Goal: Information Seeking & Learning: Find specific fact

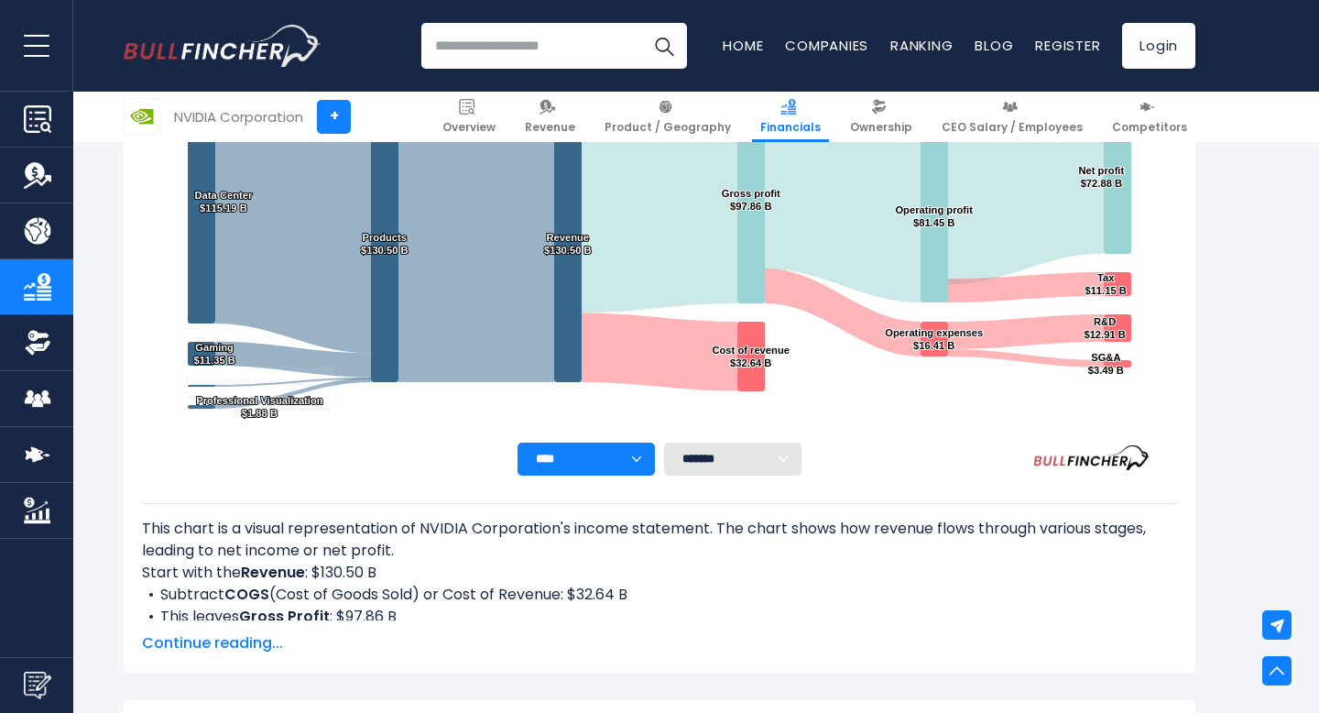
scroll to position [450, 0]
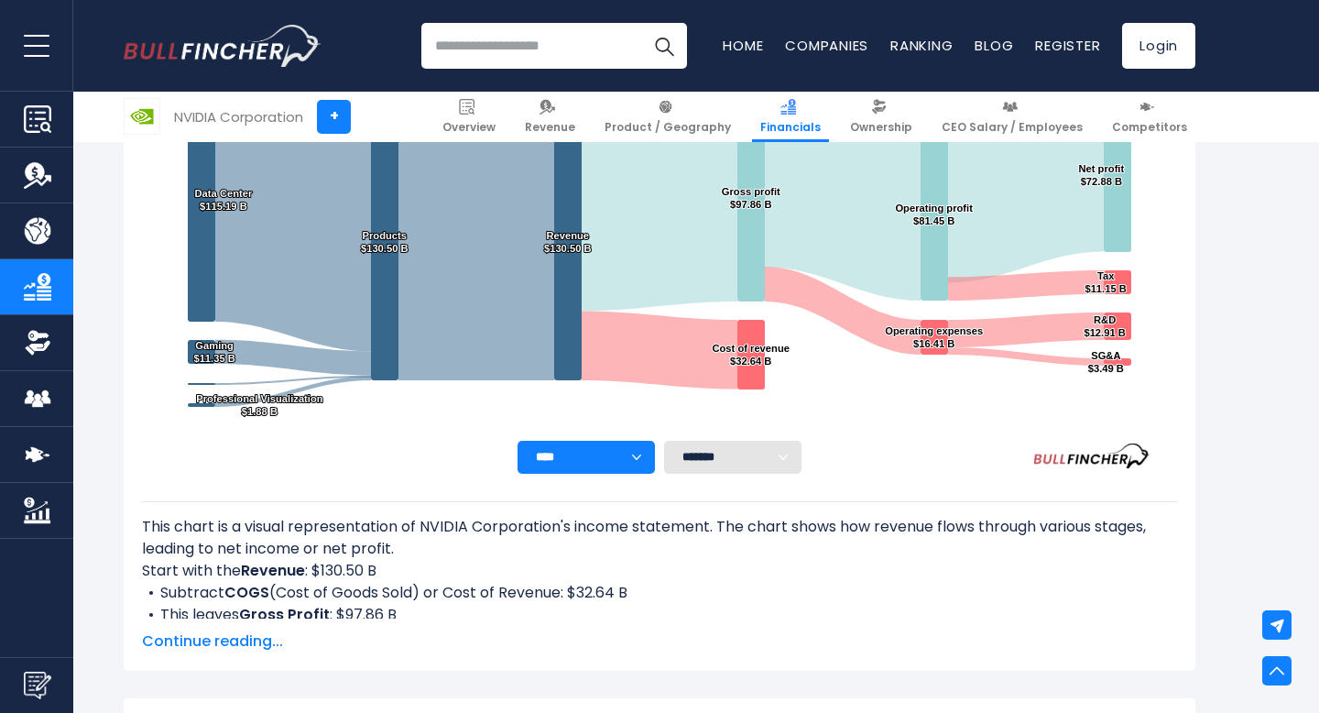
click at [229, 643] on span "Continue reading..." at bounding box center [659, 641] width 1035 height 22
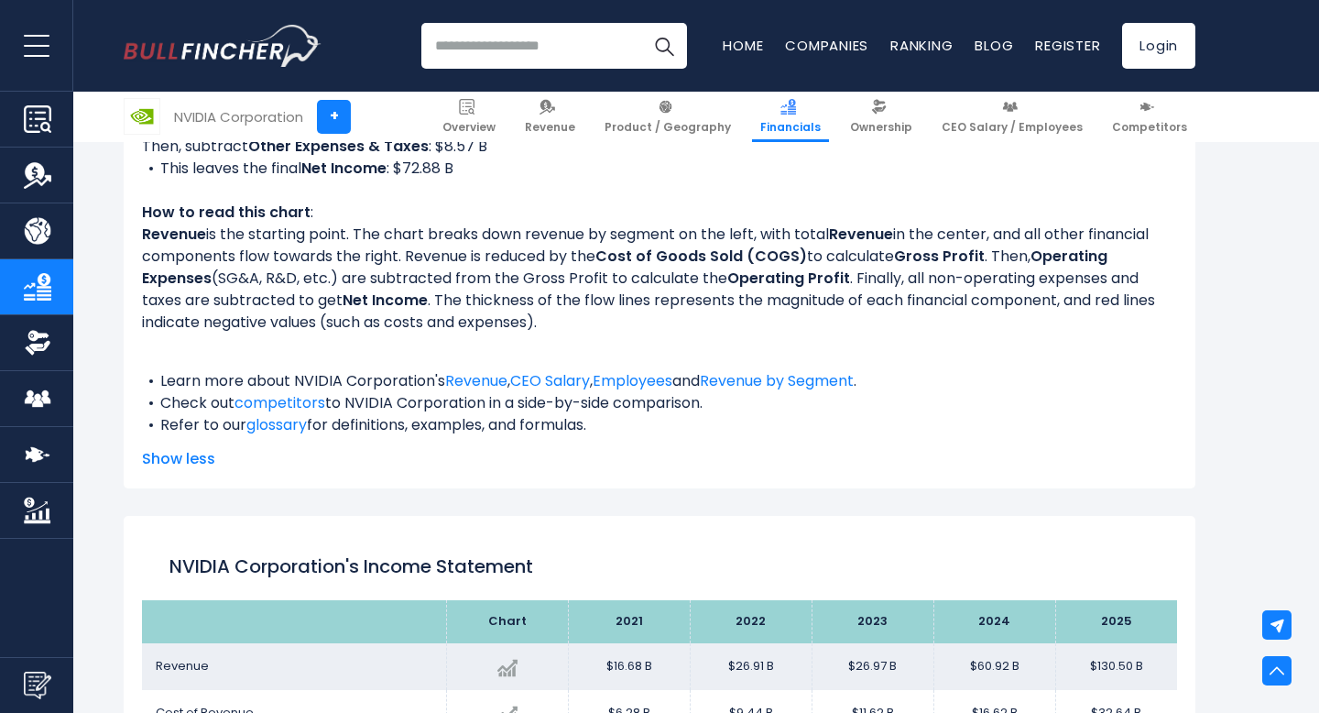
scroll to position [1052, 0]
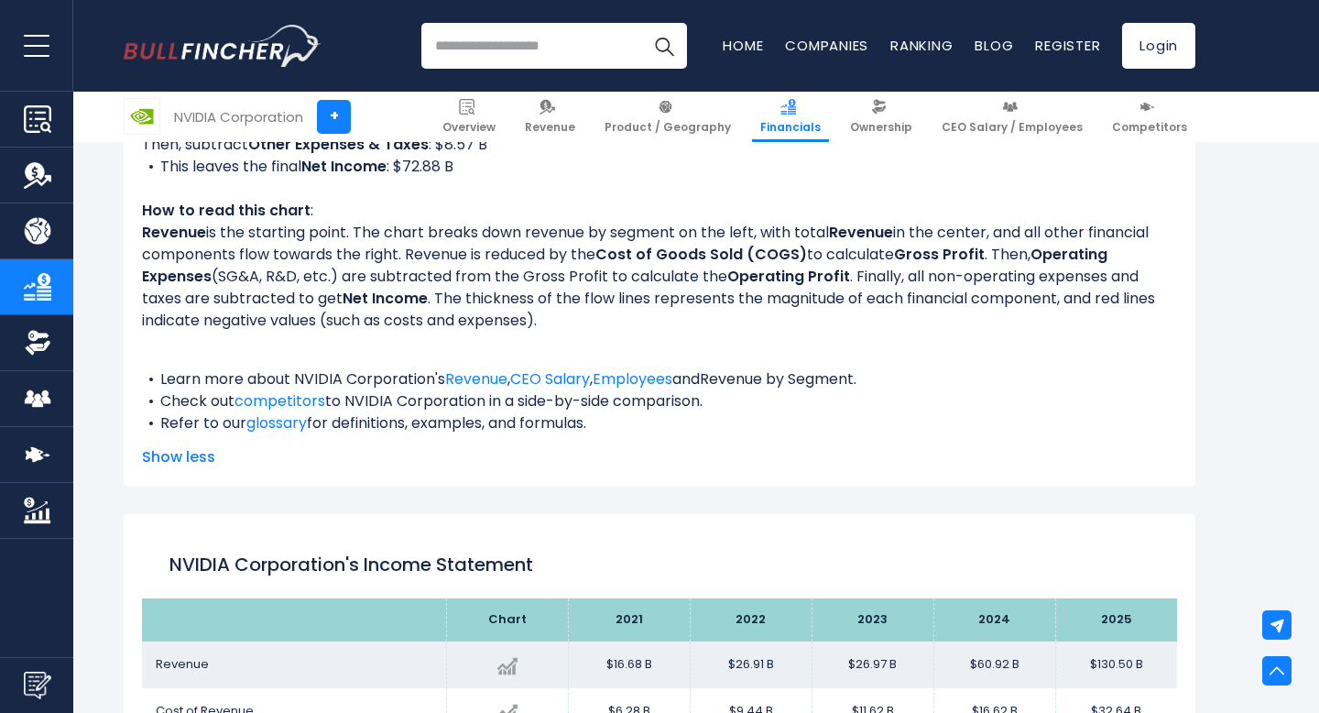
click at [804, 377] on link "Revenue by Segment" at bounding box center [777, 378] width 154 height 21
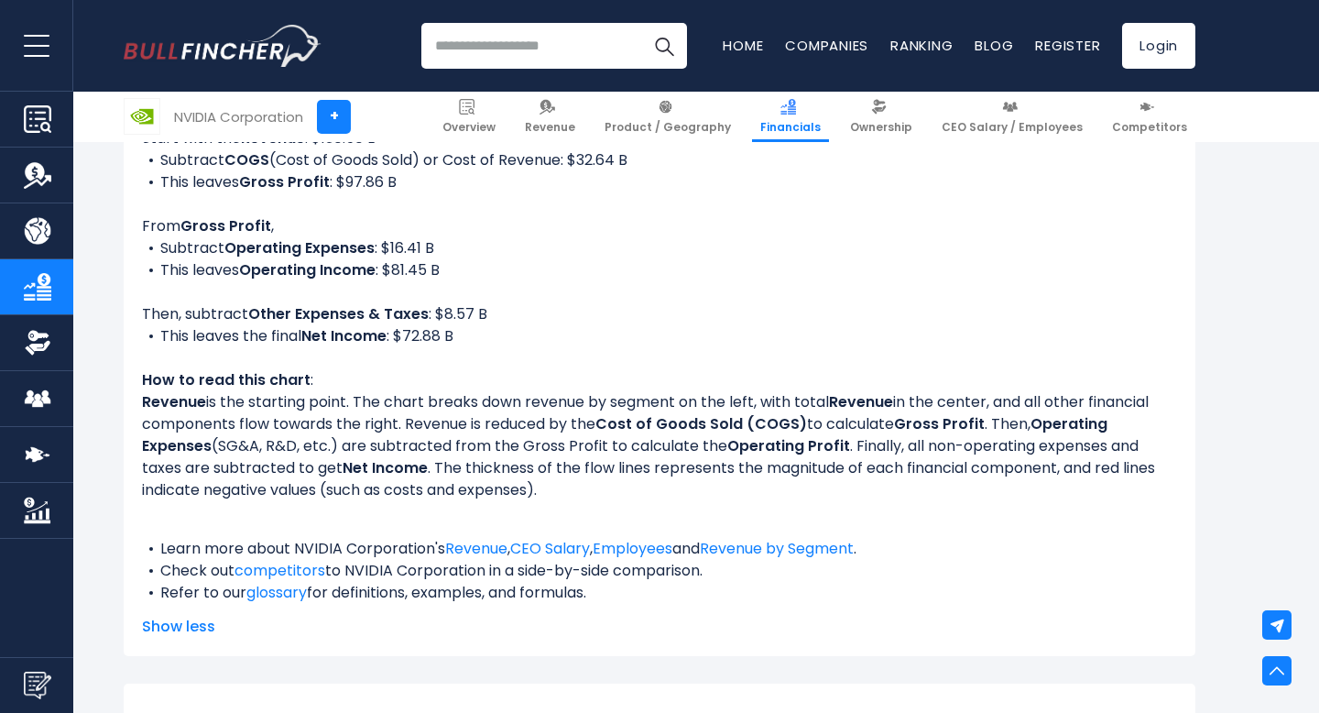
scroll to position [889, 0]
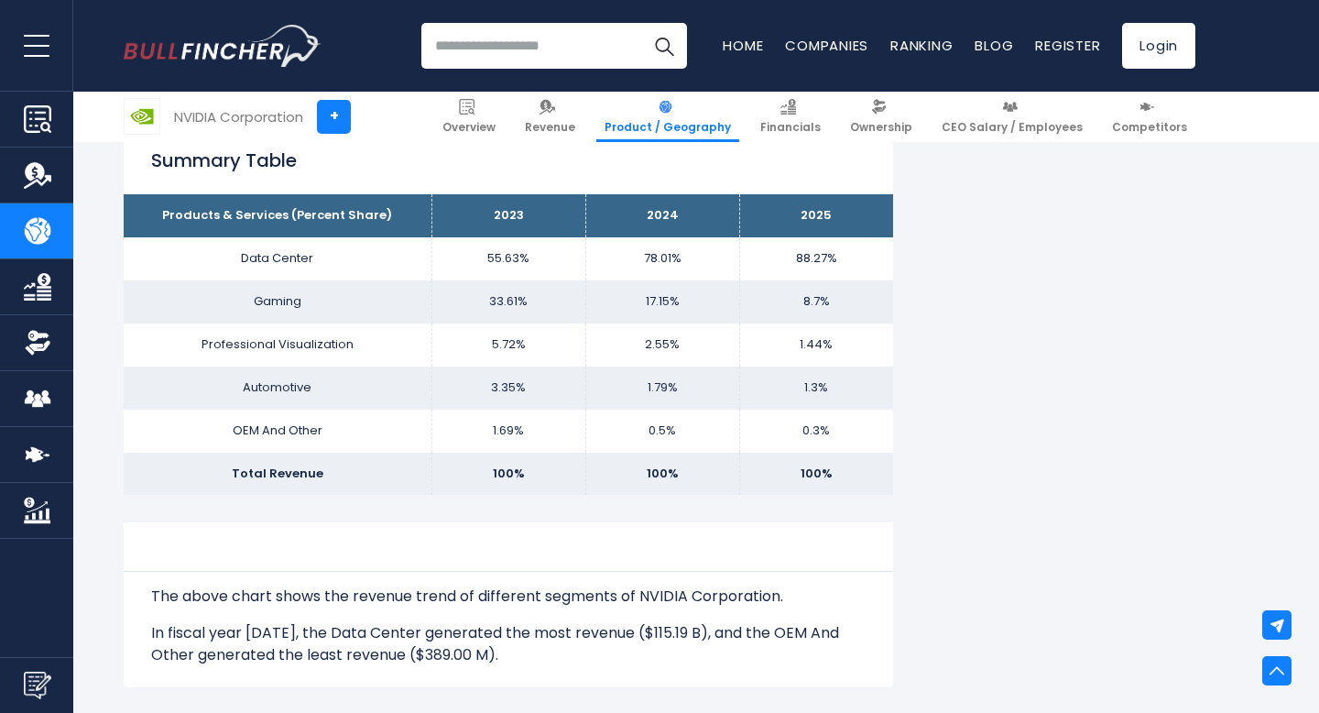
scroll to position [972, 0]
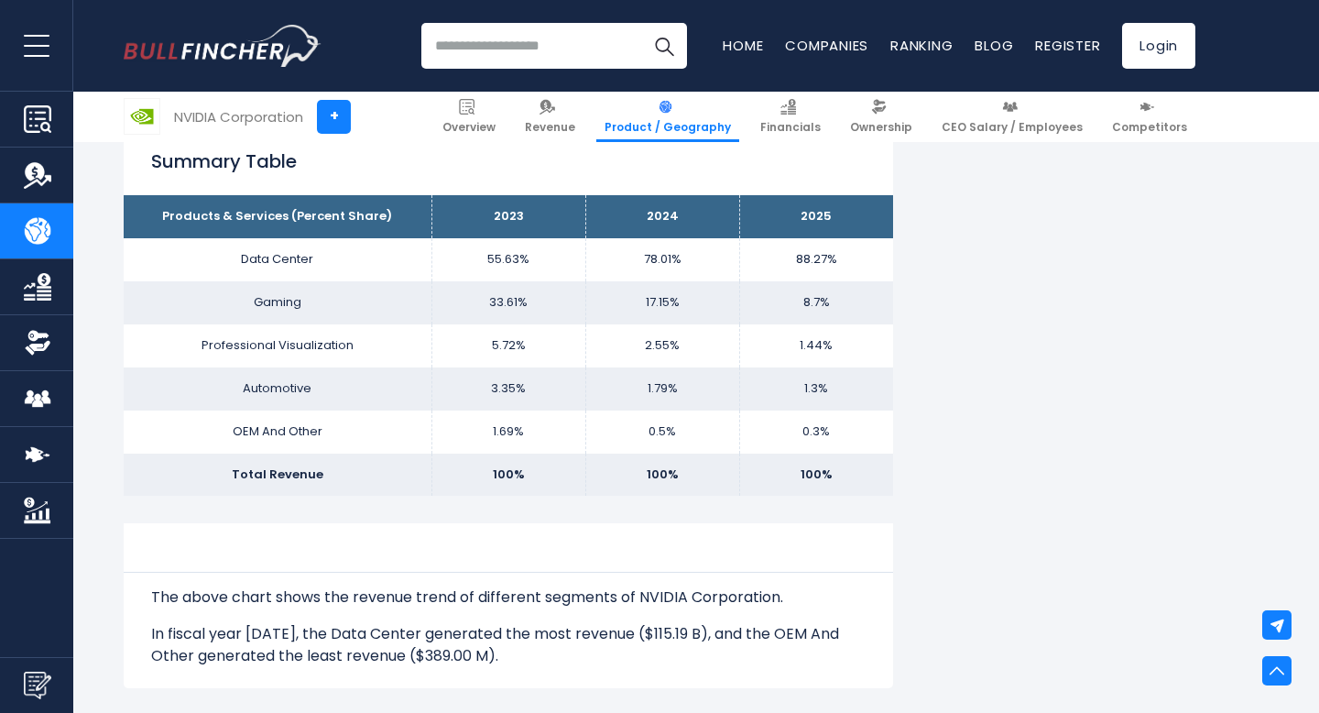
click at [510, 302] on td "33.61%" at bounding box center [508, 302] width 154 height 43
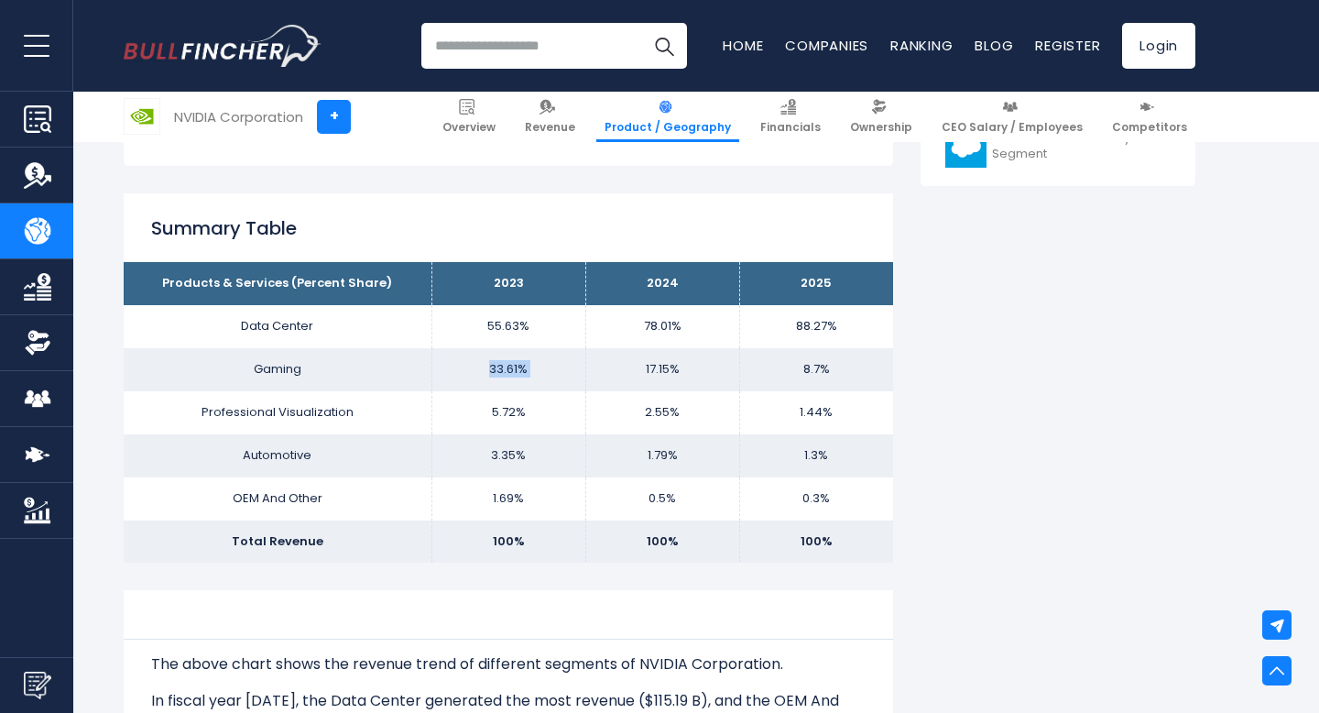
scroll to position [910, 0]
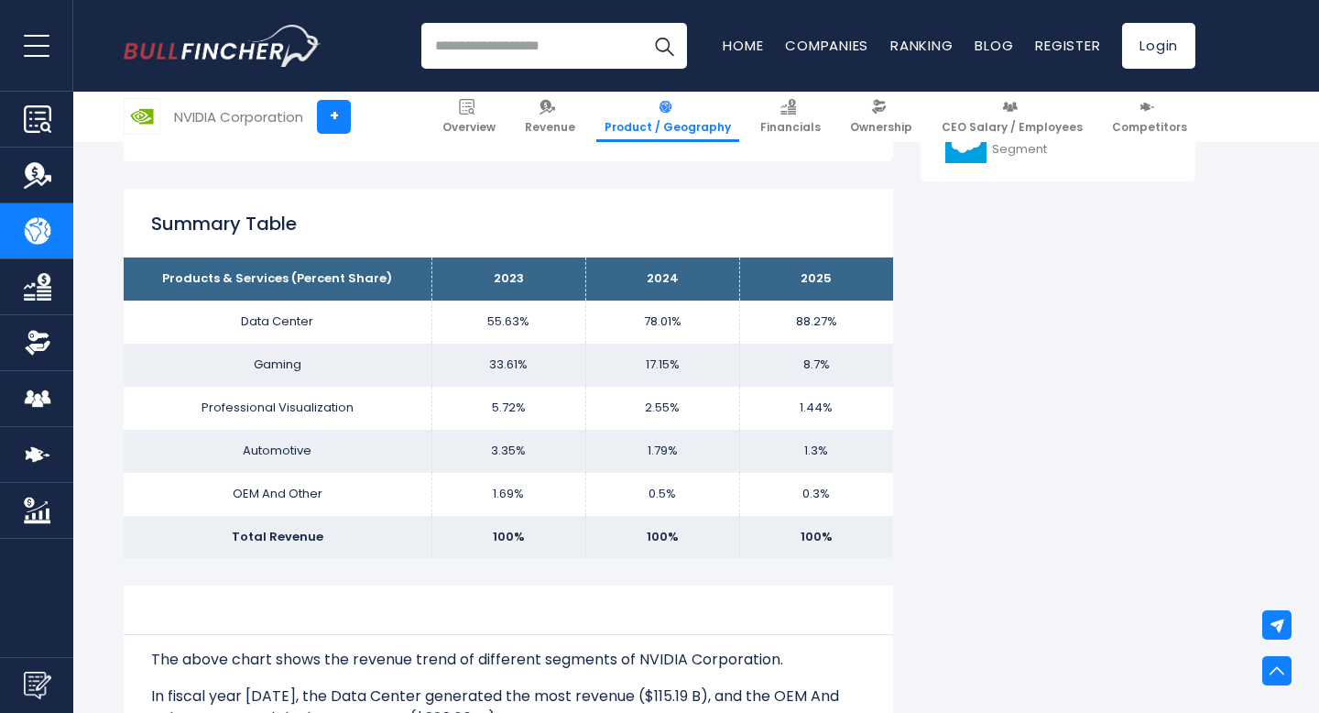
click at [813, 357] on td "8.7%" at bounding box center [816, 365] width 154 height 43
click at [812, 384] on td "8.7%" at bounding box center [816, 365] width 154 height 43
click at [503, 372] on td "33.61%" at bounding box center [508, 365] width 154 height 43
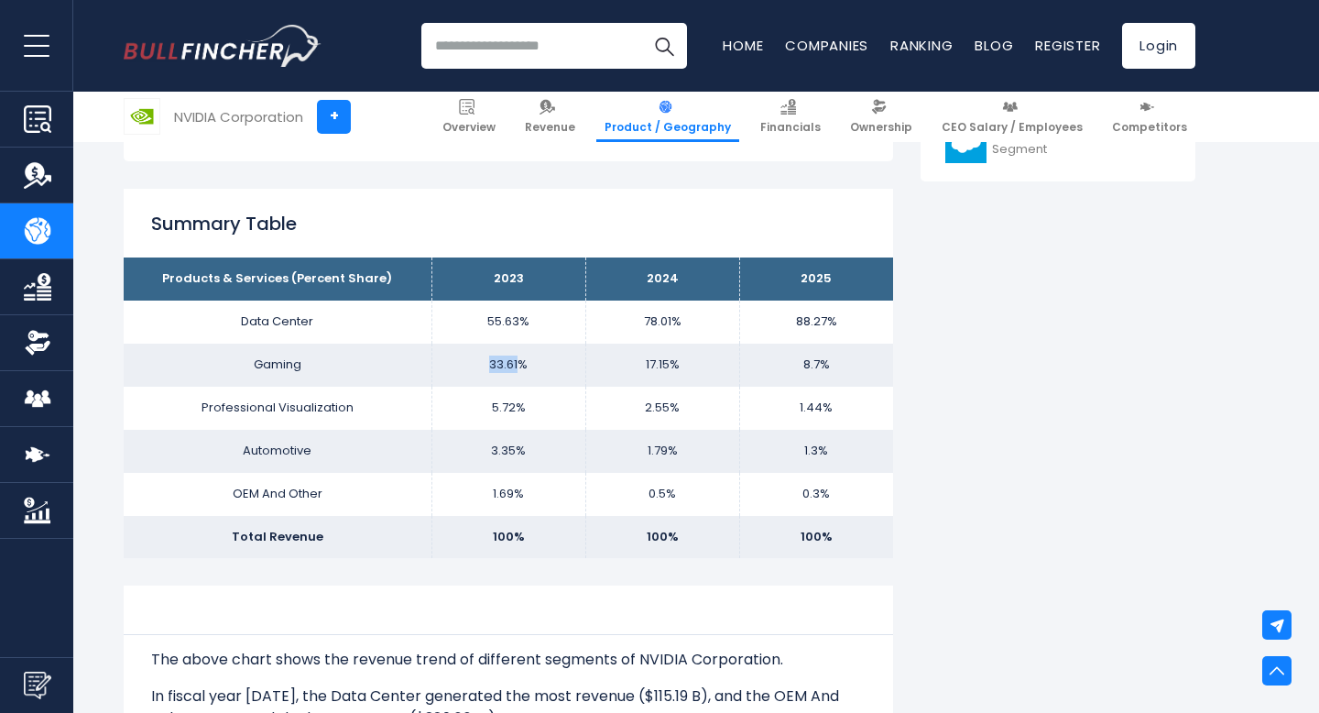
click at [503, 372] on td "33.61%" at bounding box center [508, 365] width 154 height 43
click at [671, 371] on td "17.15%" at bounding box center [662, 365] width 154 height 43
click at [517, 361] on td "33.61%" at bounding box center [508, 365] width 154 height 43
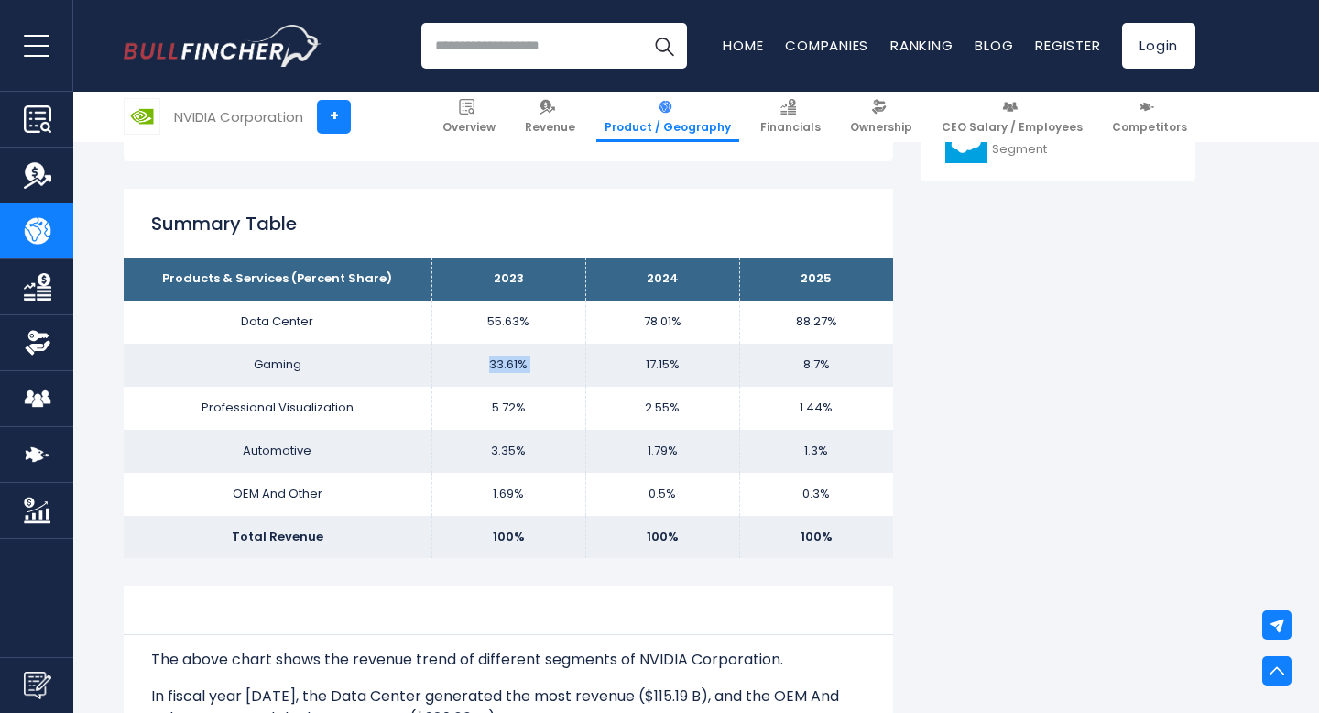
click at [517, 361] on td "33.61%" at bounding box center [508, 365] width 154 height 43
click at [573, 381] on td "33.61%" at bounding box center [508, 365] width 154 height 43
click at [713, 356] on td "17.15%" at bounding box center [662, 365] width 154 height 43
click at [671, 356] on td "17.15%" at bounding box center [662, 365] width 154 height 43
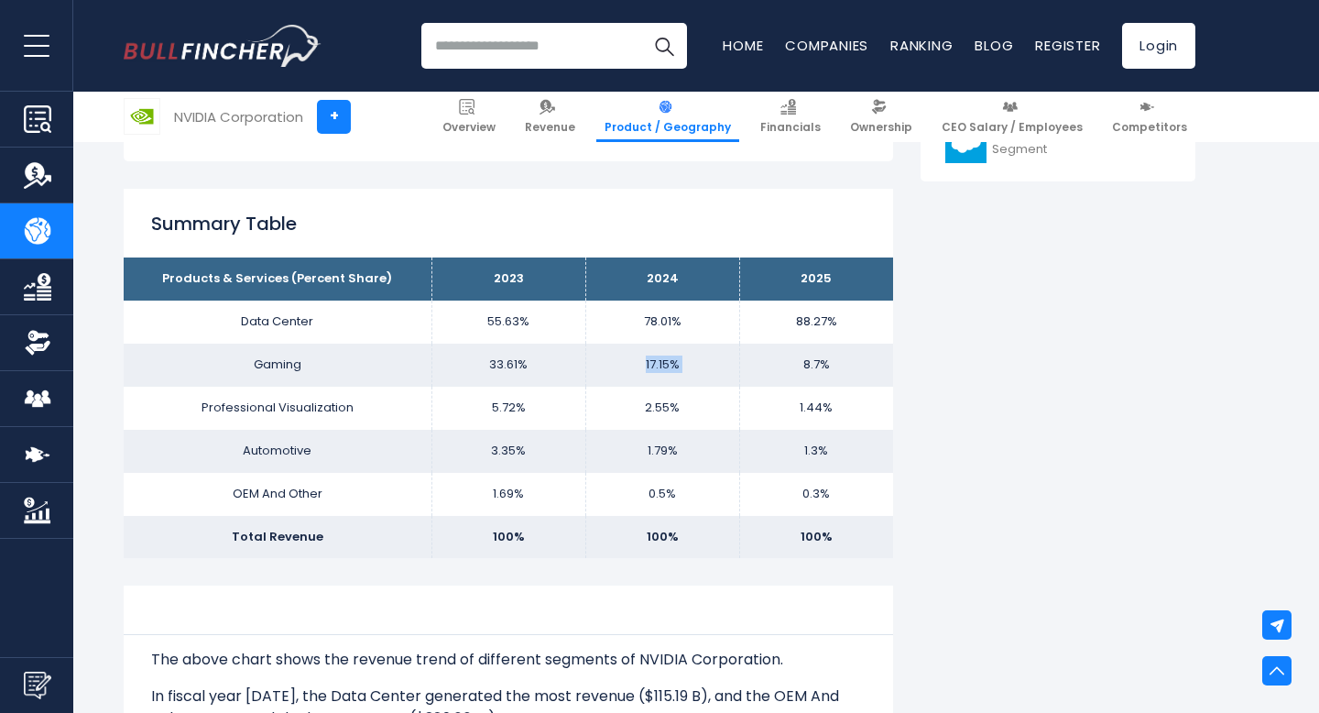
click at [671, 356] on td "17.15%" at bounding box center [662, 365] width 154 height 43
click at [791, 366] on td "8.7%" at bounding box center [816, 365] width 154 height 43
click at [818, 364] on td "8.7%" at bounding box center [816, 365] width 154 height 43
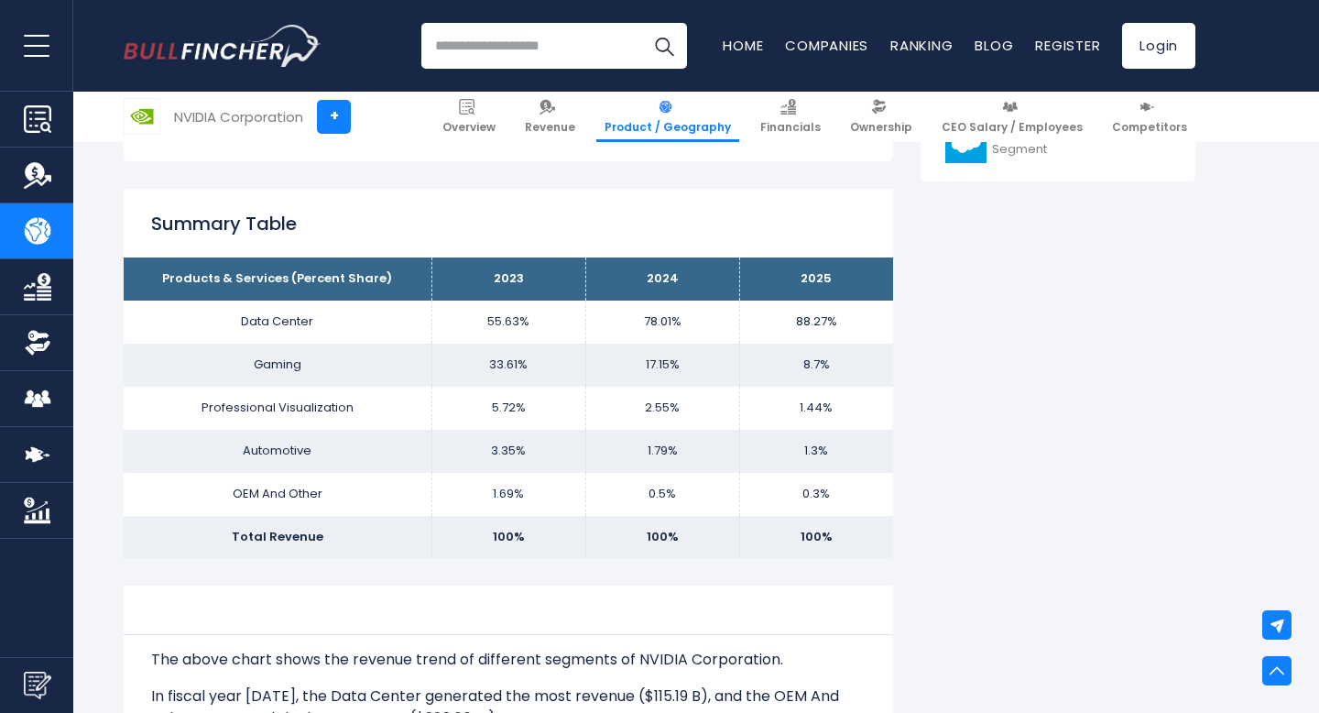
click at [649, 387] on td "2.55%" at bounding box center [662, 408] width 154 height 43
click at [646, 476] on td "0.5%" at bounding box center [662, 494] width 154 height 43
click at [675, 454] on td "1.79%" at bounding box center [662, 451] width 154 height 43
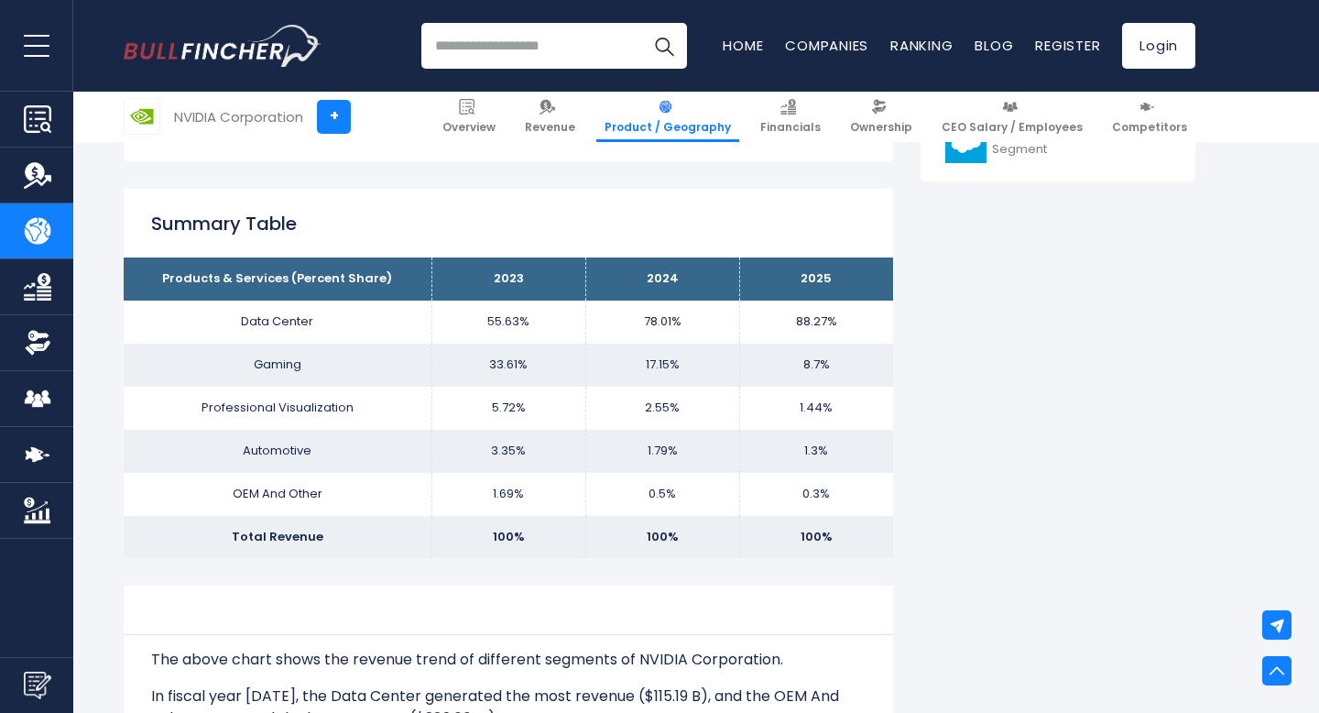
click at [846, 455] on td "1.3%" at bounding box center [816, 451] width 154 height 43
click at [824, 439] on td "1.3%" at bounding box center [816, 451] width 154 height 43
click at [796, 391] on td "1.44%" at bounding box center [816, 408] width 154 height 43
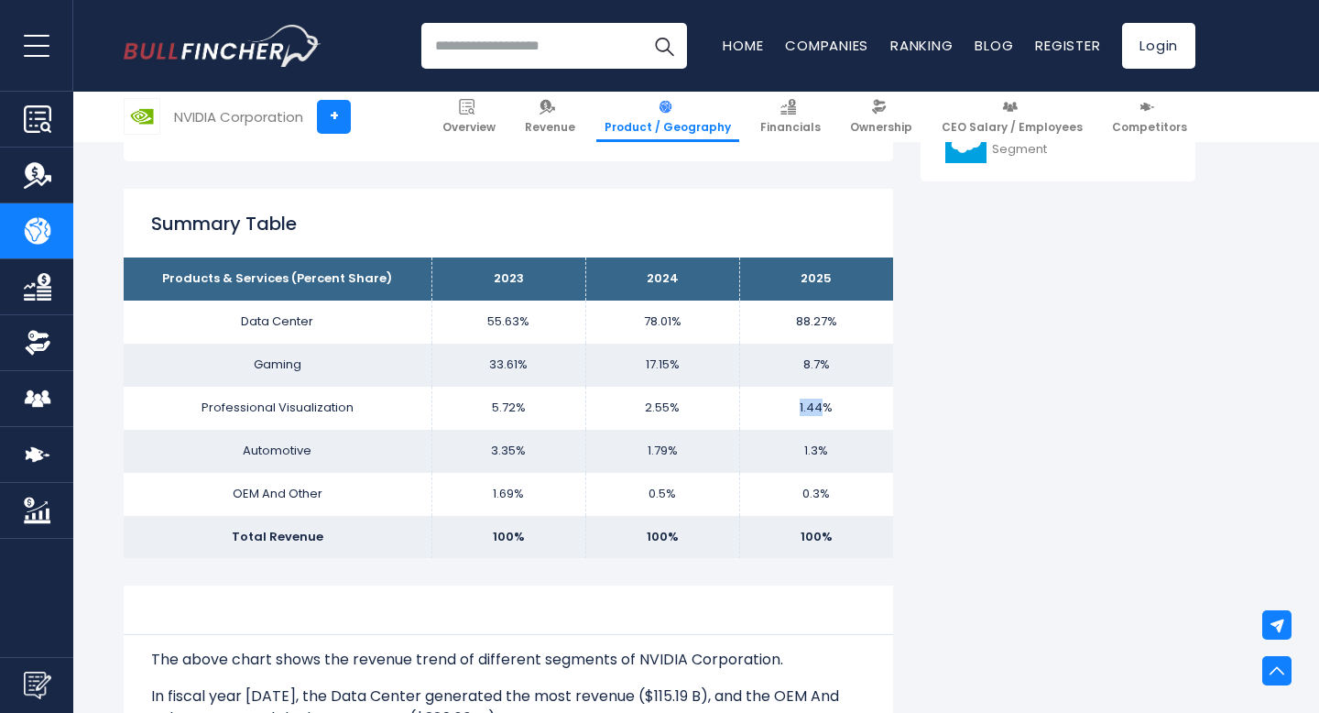
click at [796, 391] on td "1.44%" at bounding box center [816, 408] width 154 height 43
click at [814, 349] on td "8.7%" at bounding box center [816, 365] width 154 height 43
click at [845, 399] on td "1.44%" at bounding box center [816, 408] width 154 height 43
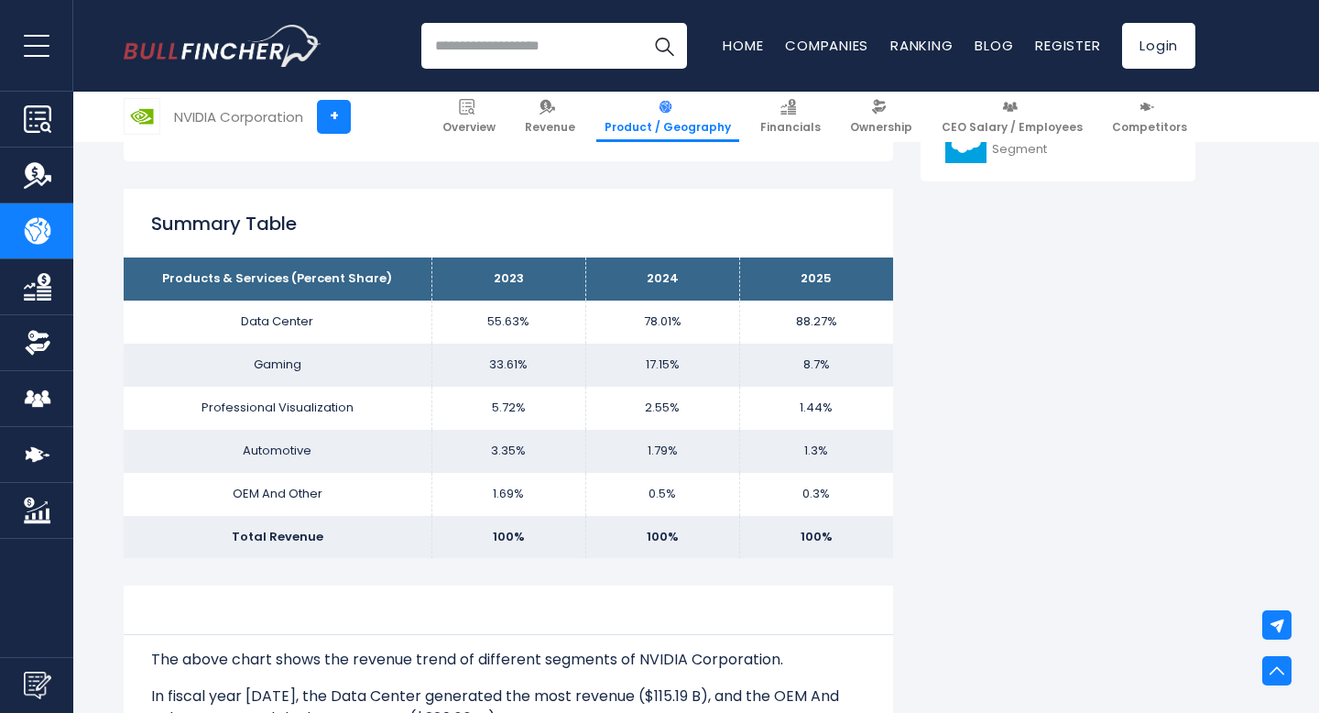
click at [802, 366] on td "8.7%" at bounding box center [816, 365] width 154 height 43
click at [811, 393] on td "1.44%" at bounding box center [816, 408] width 154 height 43
click at [813, 370] on td "8.7%" at bounding box center [816, 365] width 154 height 43
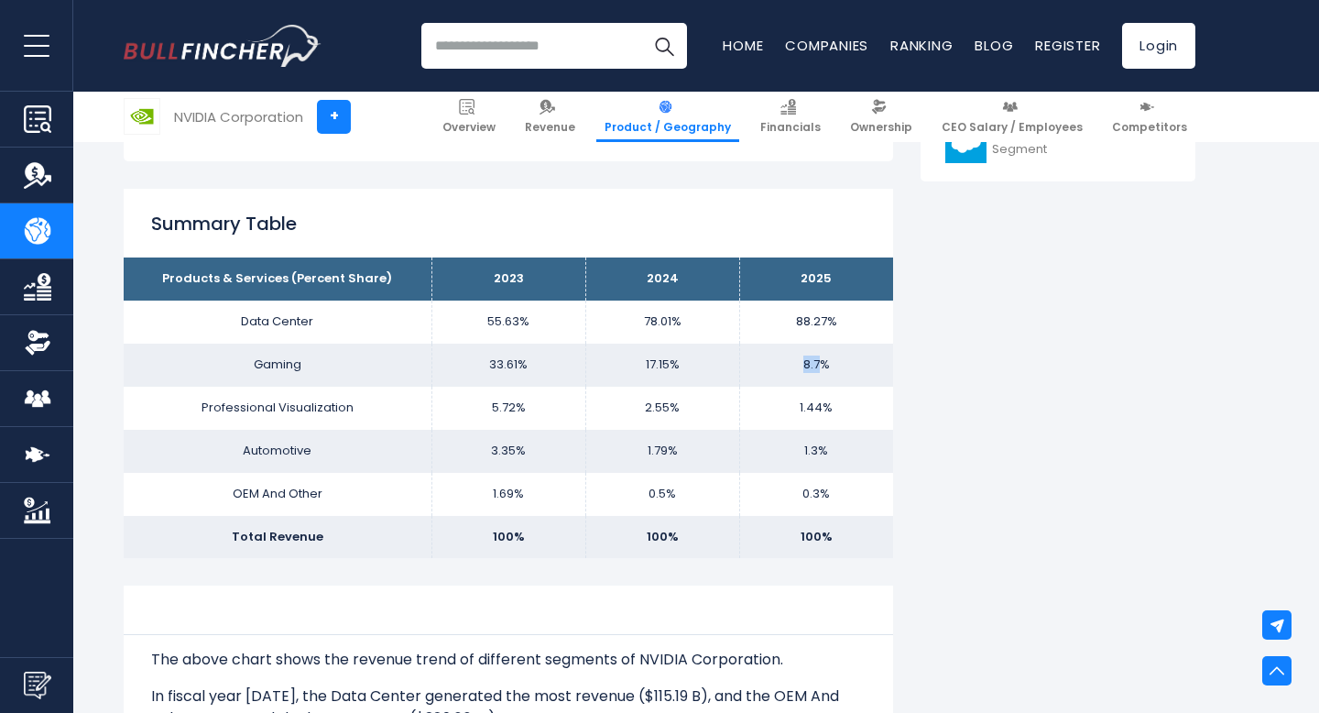
click at [813, 370] on td "8.7%" at bounding box center [816, 365] width 154 height 43
click at [653, 372] on td "17.15%" at bounding box center [662, 365] width 154 height 43
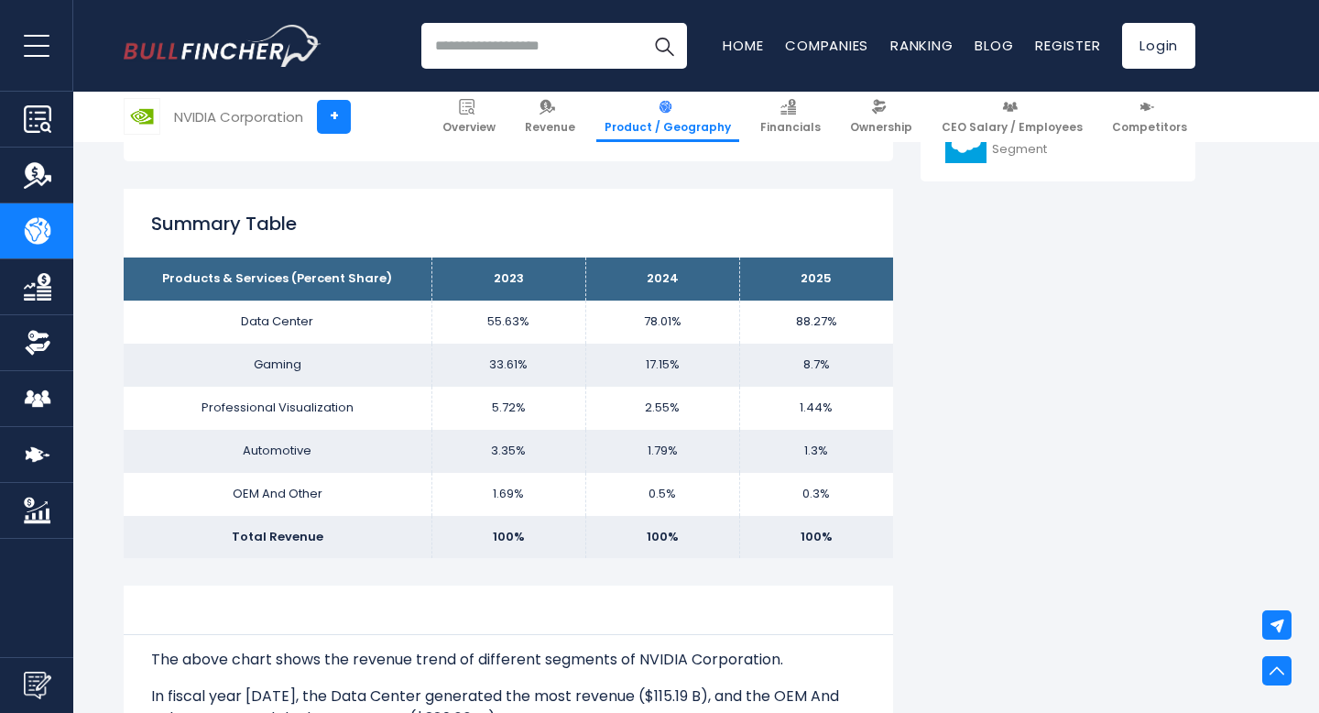
click at [808, 365] on td "8.7%" at bounding box center [816, 365] width 154 height 43
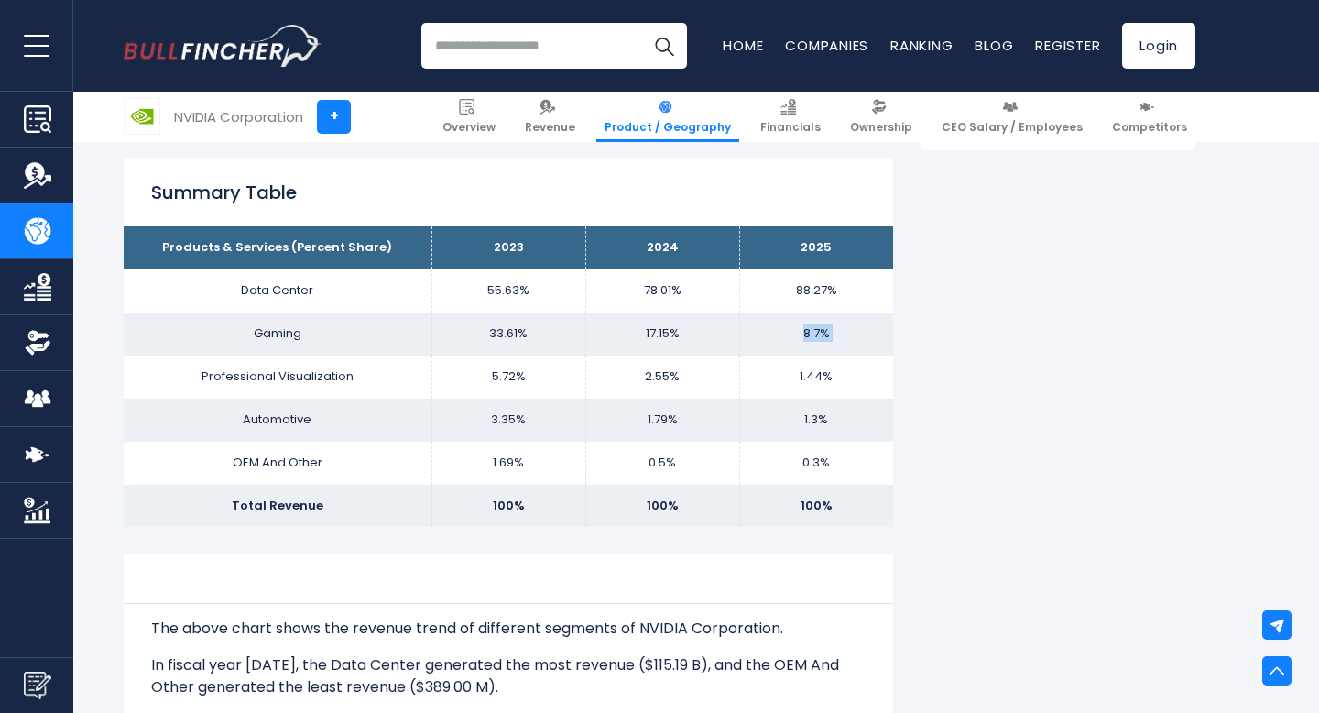
scroll to position [942, 0]
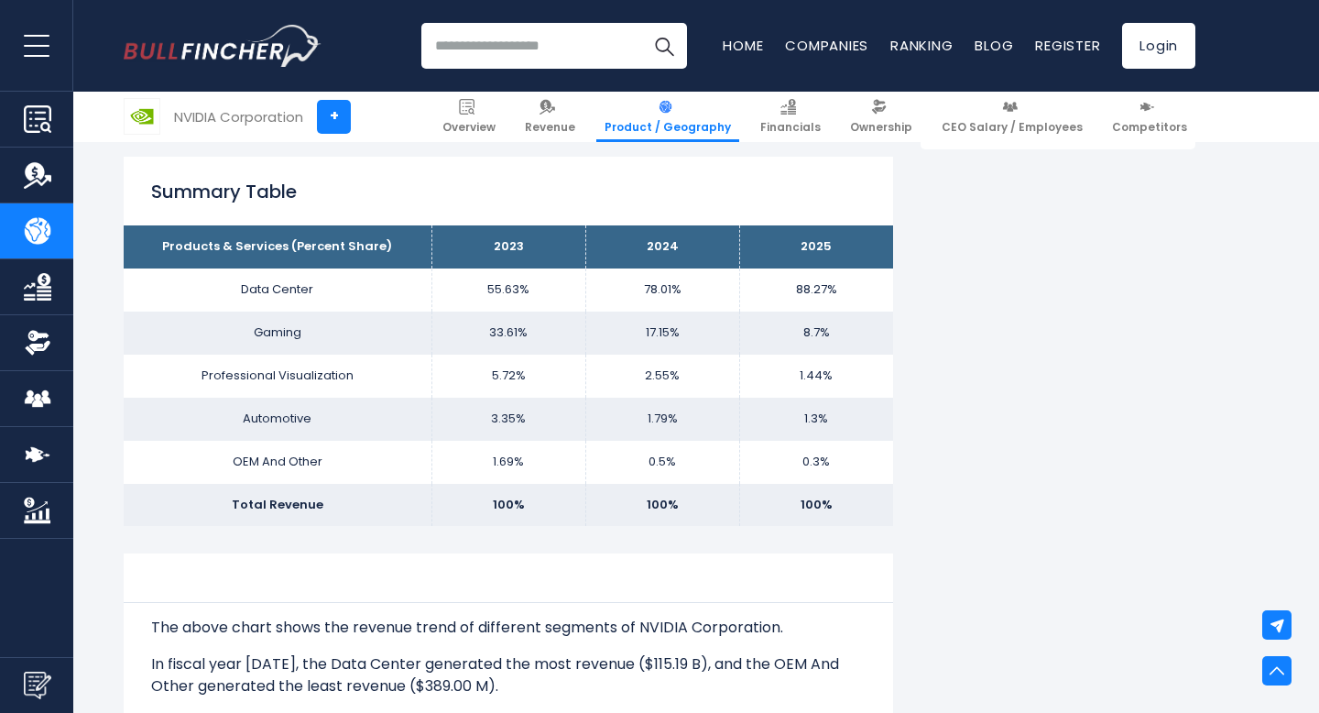
click at [343, 377] on td "Professional Visualization" at bounding box center [278, 376] width 308 height 43
drag, startPoint x: 355, startPoint y: 373, endPoint x: 184, endPoint y: 374, distance: 170.4
click at [184, 374] on td "Professional Visualization" at bounding box center [278, 376] width 308 height 43
copy td "Professional Visualization"
click at [813, 333] on td "8.7%" at bounding box center [816, 332] width 154 height 43
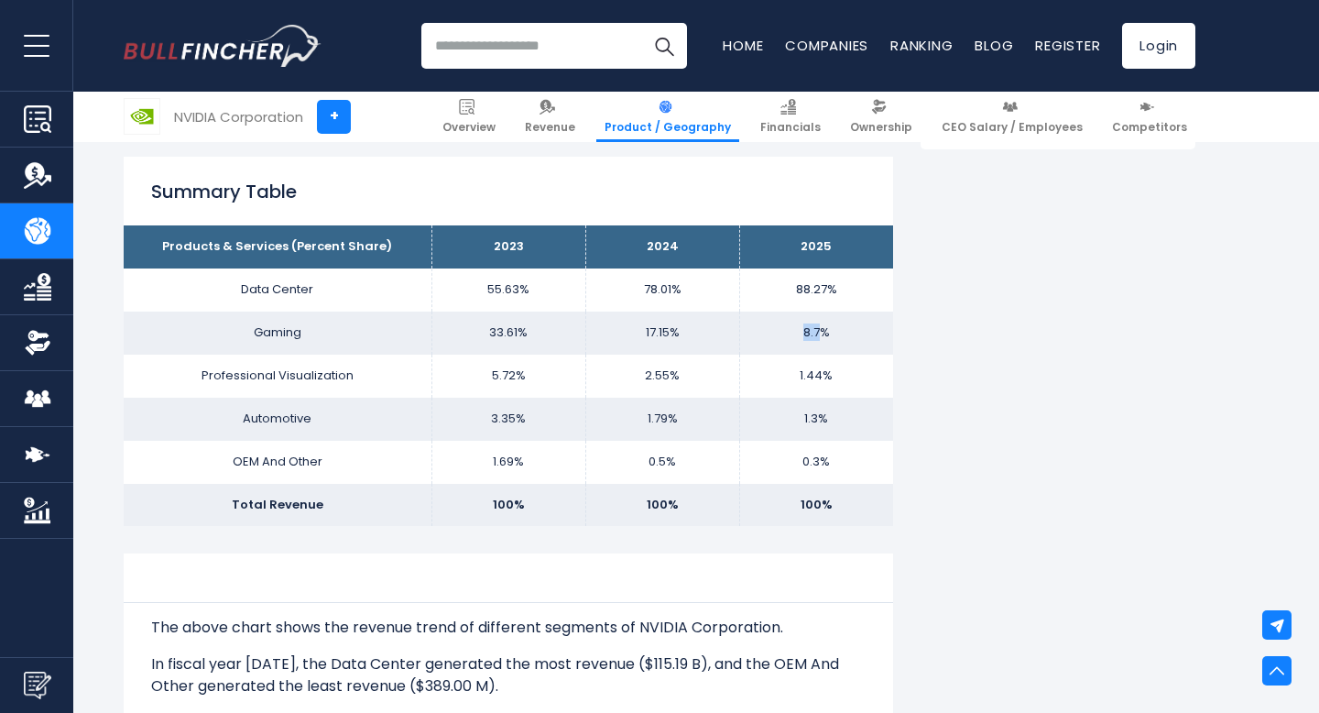
click at [813, 333] on td "8.7%" at bounding box center [816, 332] width 154 height 43
copy td "8.7"
click at [558, 340] on td "33.61%" at bounding box center [508, 332] width 154 height 43
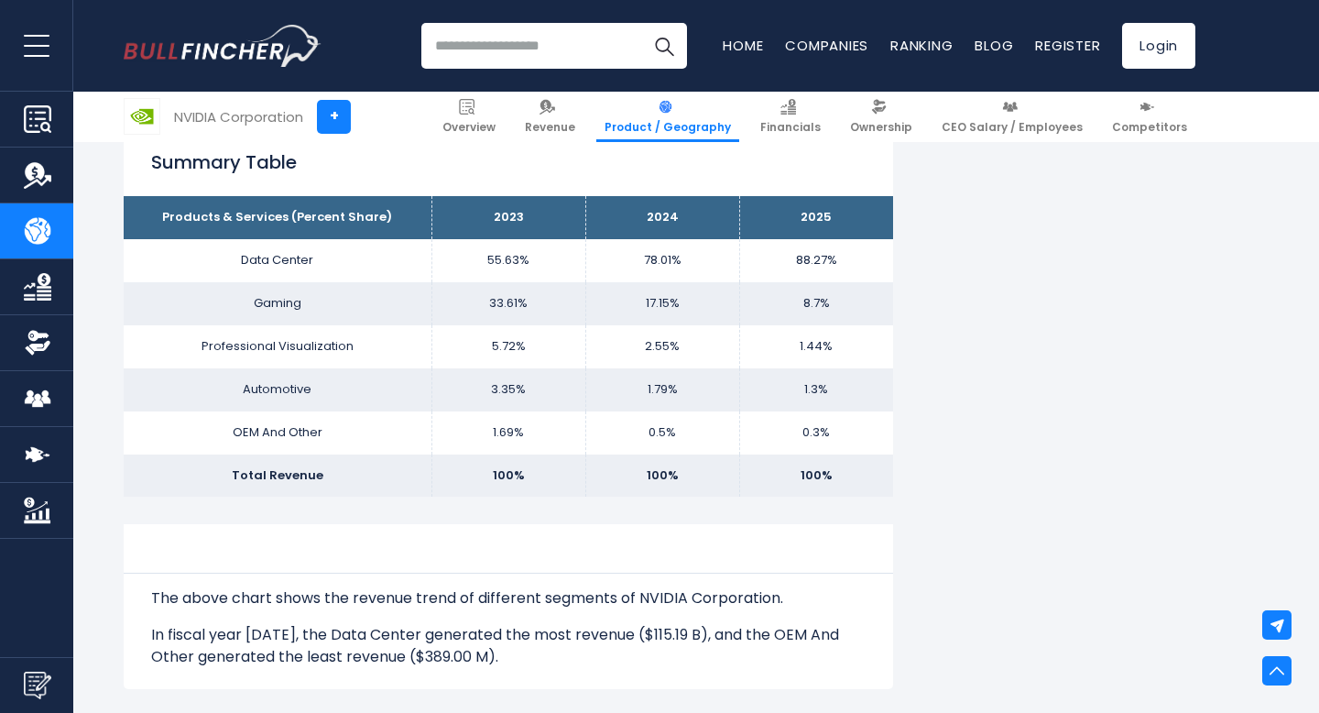
scroll to position [972, 0]
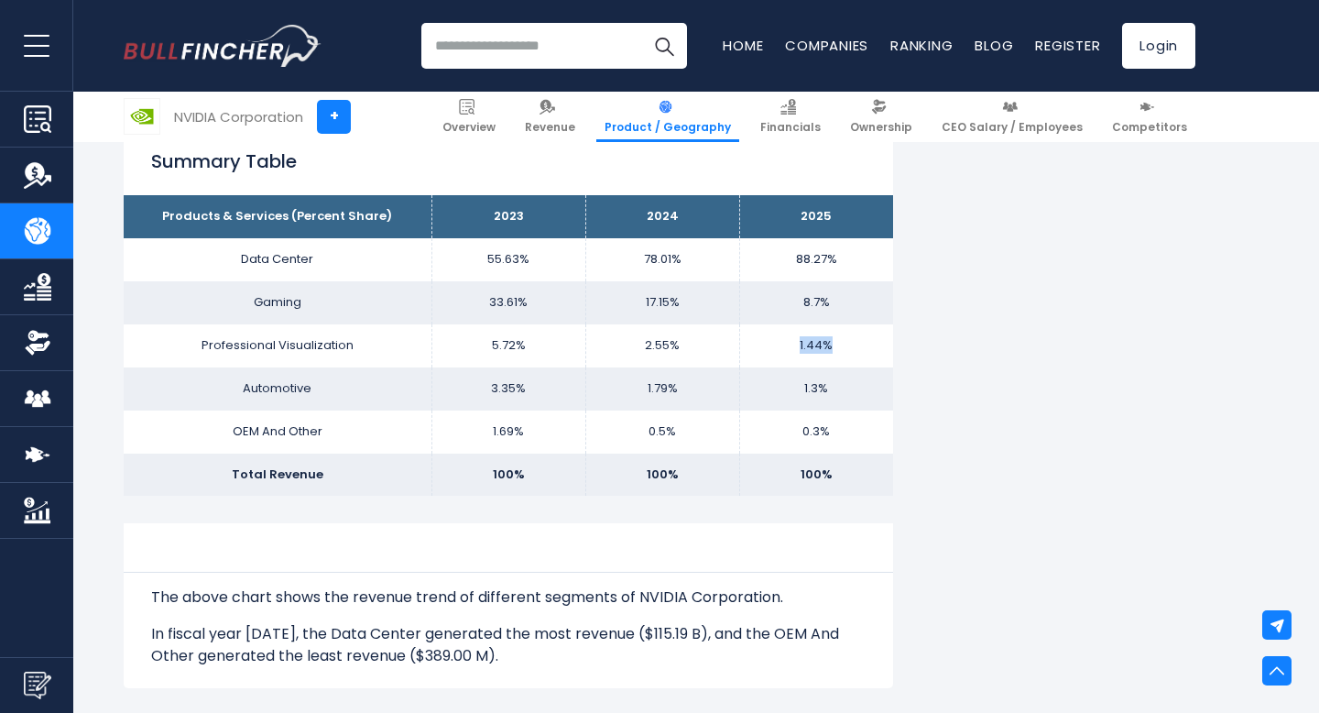
drag, startPoint x: 801, startPoint y: 344, endPoint x: 828, endPoint y: 345, distance: 27.5
click at [828, 345] on td "1.44%" at bounding box center [816, 345] width 154 height 43
drag, startPoint x: 825, startPoint y: 345, endPoint x: 778, endPoint y: 344, distance: 47.6
click at [778, 344] on td "1.44%" at bounding box center [816, 345] width 154 height 43
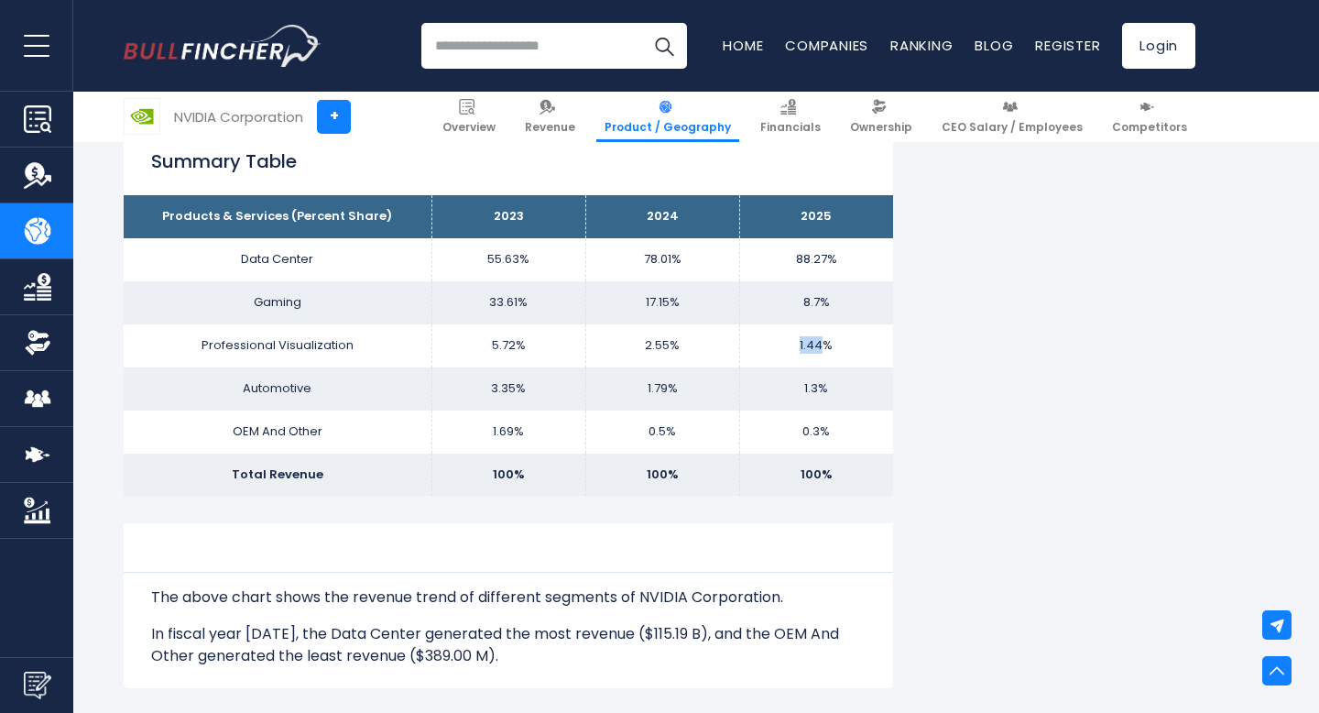
copy td "1.44"
